Goal: Obtain resource: Download file/media

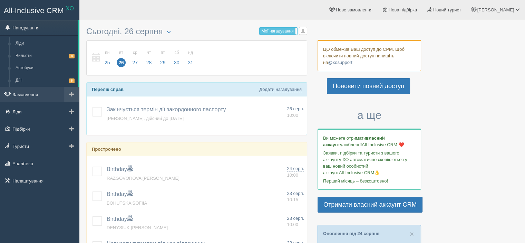
click at [40, 95] on link "Замовлення" at bounding box center [39, 94] width 79 height 15
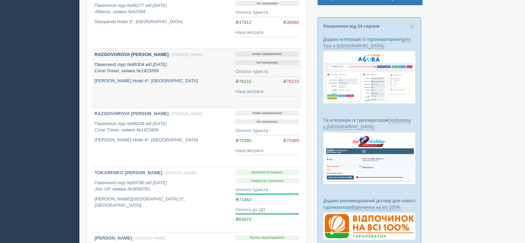
scroll to position [209, 0]
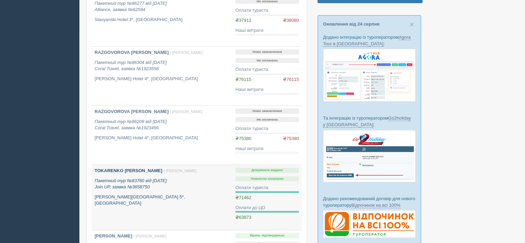
click at [193, 199] on p "[GEOGRAPHIC_DATA] 5*, [GEOGRAPHIC_DATA]" at bounding box center [162, 200] width 135 height 13
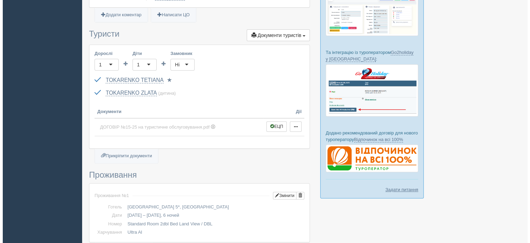
scroll to position [295, 0]
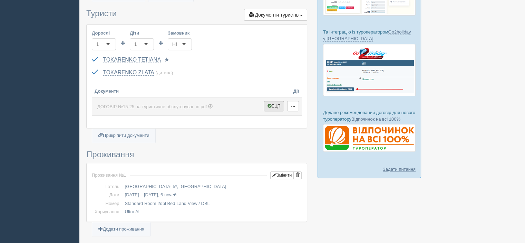
click at [269, 108] on button "ЕЦП" at bounding box center [274, 106] width 21 height 10
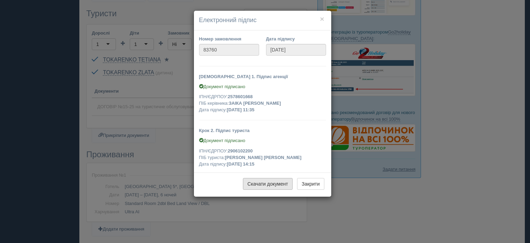
click at [268, 186] on link "Скачати документ" at bounding box center [268, 184] width 50 height 12
click at [255, 182] on link "Скачати документ" at bounding box center [268, 184] width 50 height 12
